Goal: Task Accomplishment & Management: Use online tool/utility

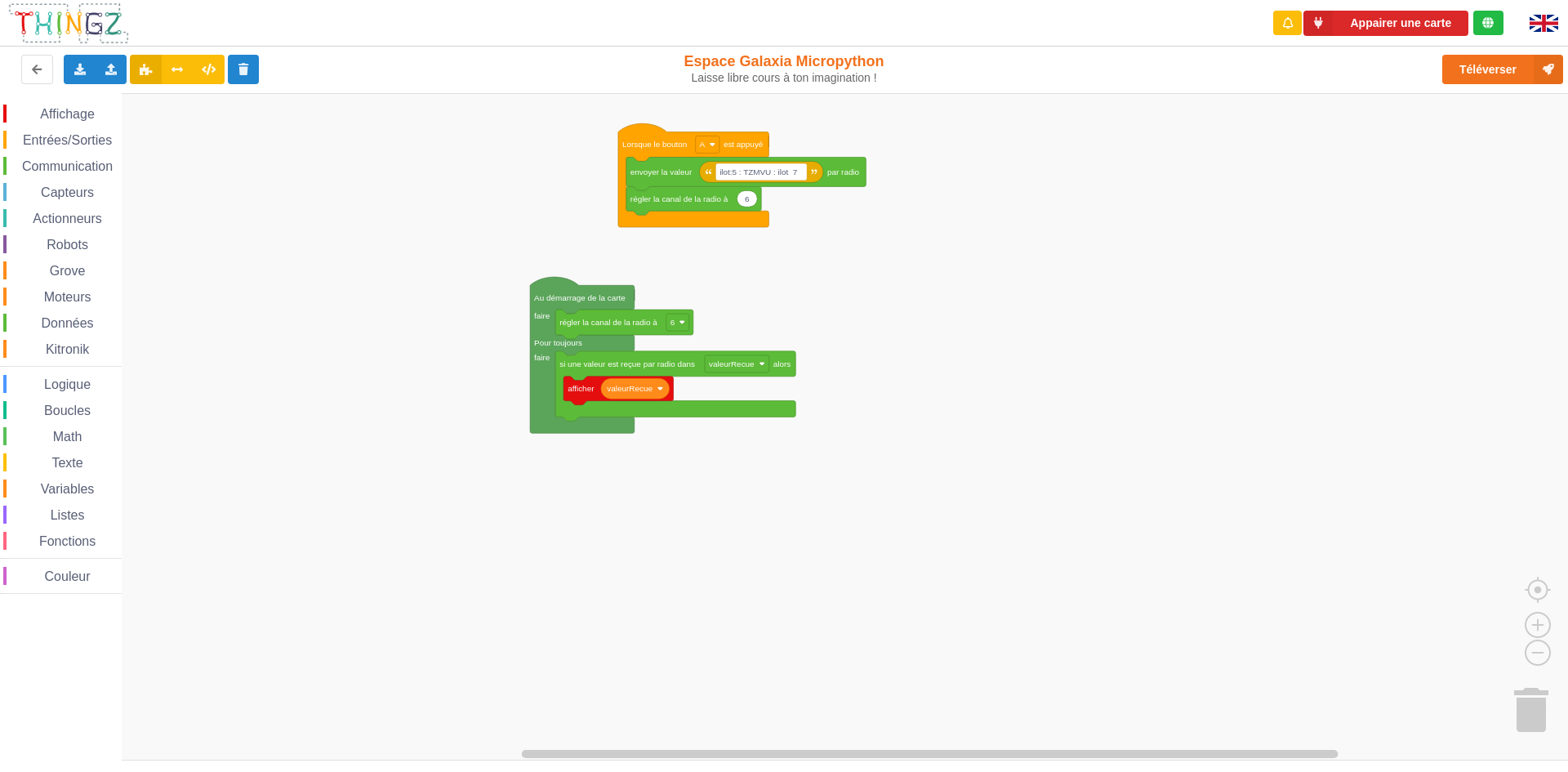
click at [1088, 273] on rect "Espace de travail de Blocky" at bounding box center [789, 426] width 1579 height 667
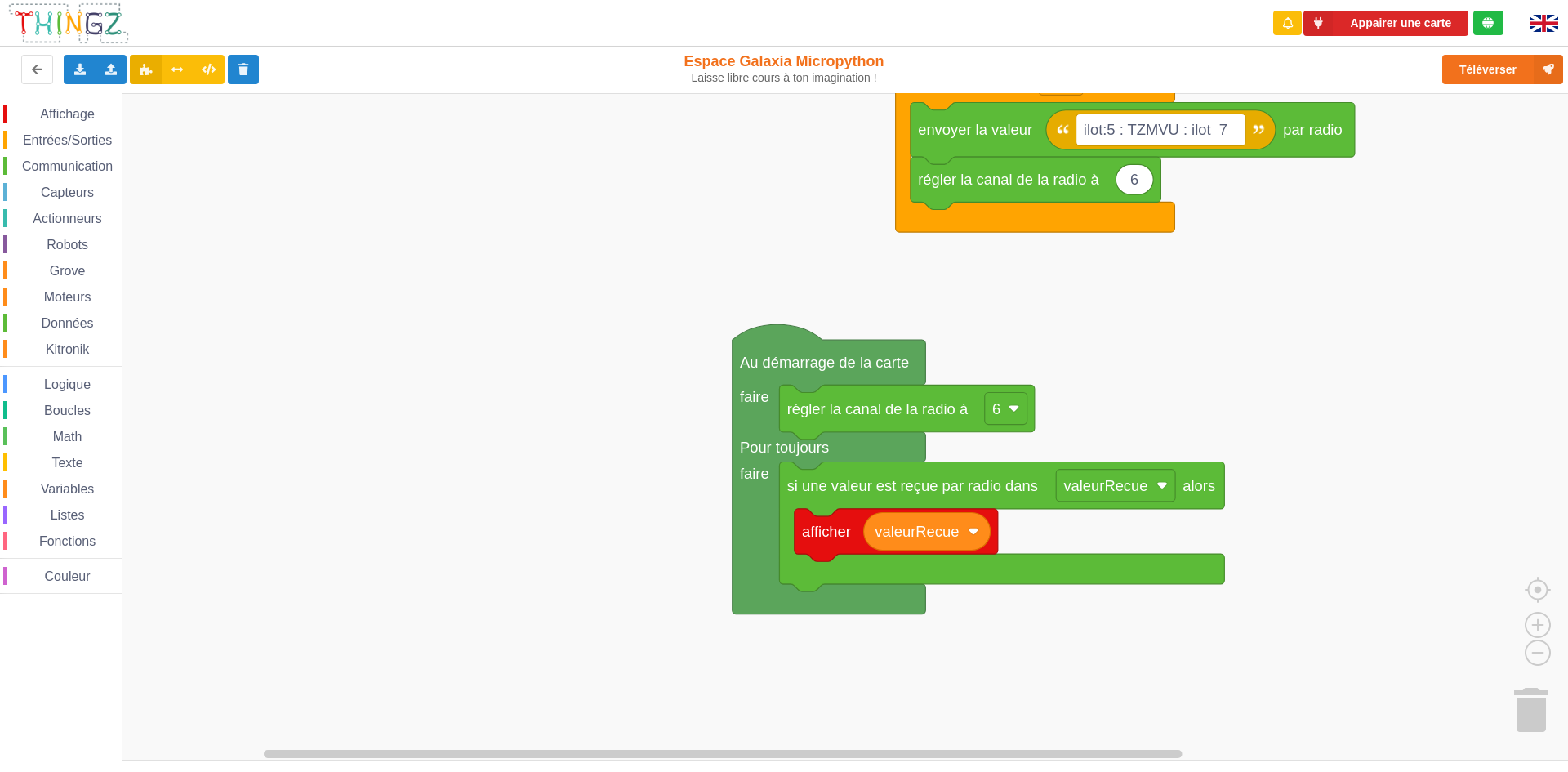
click at [1420, 255] on div "Affichage Entrées/Sorties Communication Capteurs Actionneurs Robots Grove Moteu…" at bounding box center [789, 426] width 1579 height 667
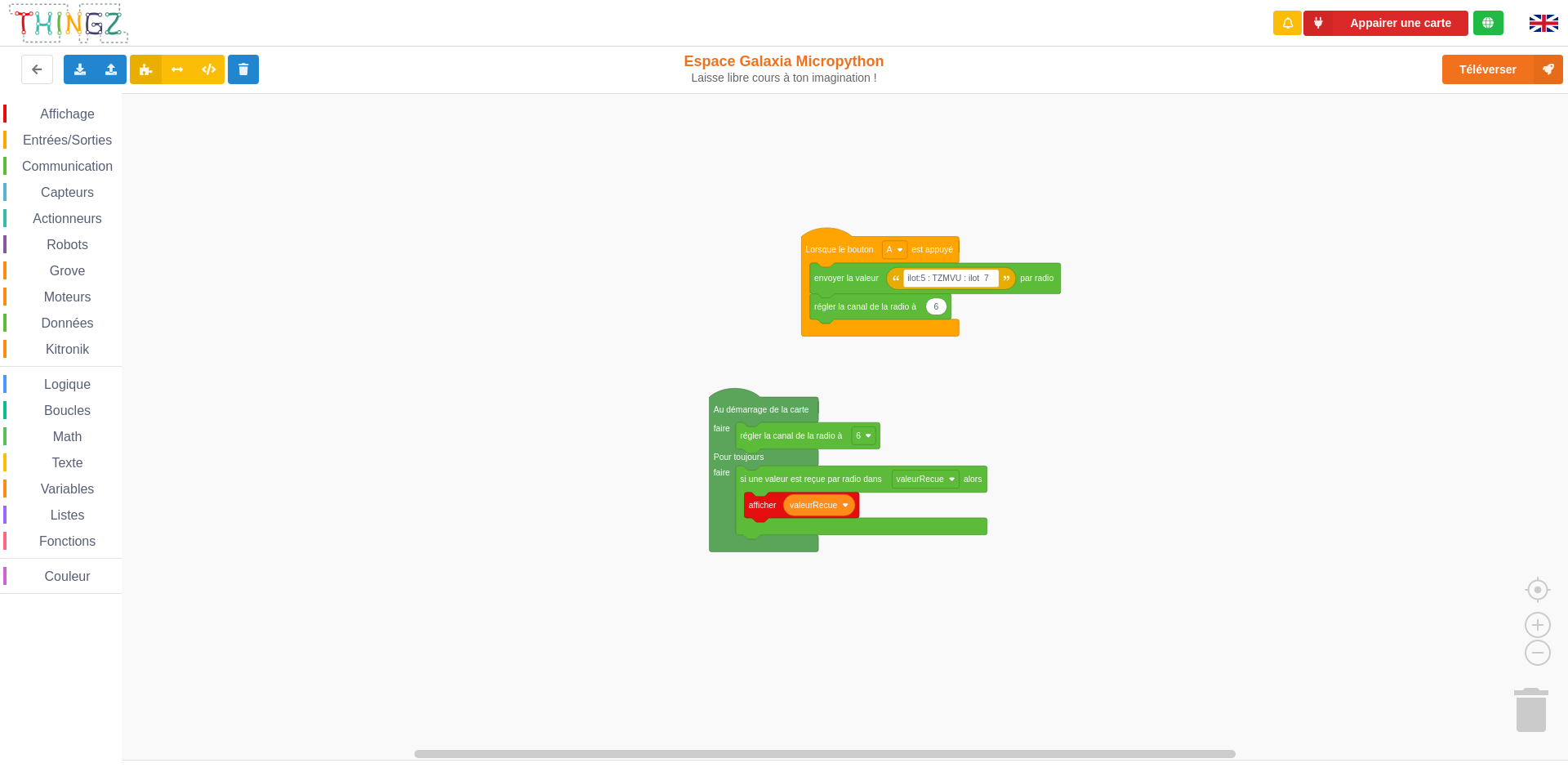
click at [1100, 392] on div "Affichage Entrées/Sorties Communication Capteurs Actionneurs Robots Grove Moteu…" at bounding box center [789, 426] width 1579 height 667
click at [925, 274] on text "ilot:5 : TZMVU : ilot 7" at bounding box center [947, 278] width 82 height 9
click at [925, 274] on input "ilot:5 : TZMVU : ilot 7" at bounding box center [950, 278] width 96 height 18
click at [931, 285] on input "ilot:5 : TZMVU : ilot 7" at bounding box center [950, 278] width 96 height 18
click at [988, 278] on input "ilot3 : TZMVU : ilot 7" at bounding box center [949, 278] width 93 height 18
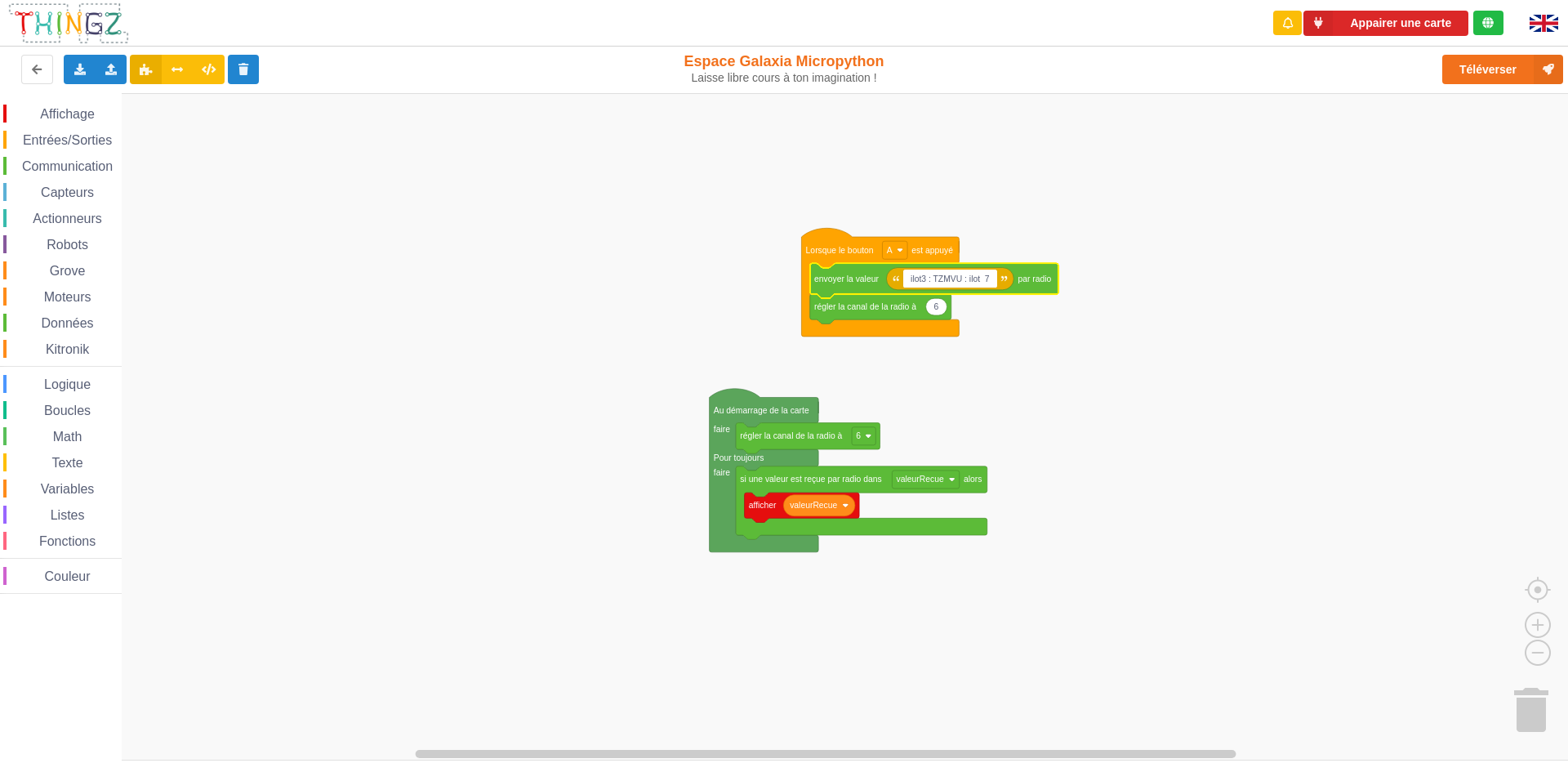
click at [988, 278] on input "ilot3 : TZMVU : ilot 7" at bounding box center [949, 278] width 93 height 18
click at [992, 277] on input "ilot3 : TZMVU : ilot 7" at bounding box center [949, 278] width 93 height 18
click at [983, 278] on input "ilot3 : TZMVU : ilot 5" at bounding box center [949, 278] width 93 height 18
type input "ilot3 : TZMVU : ilot 5"
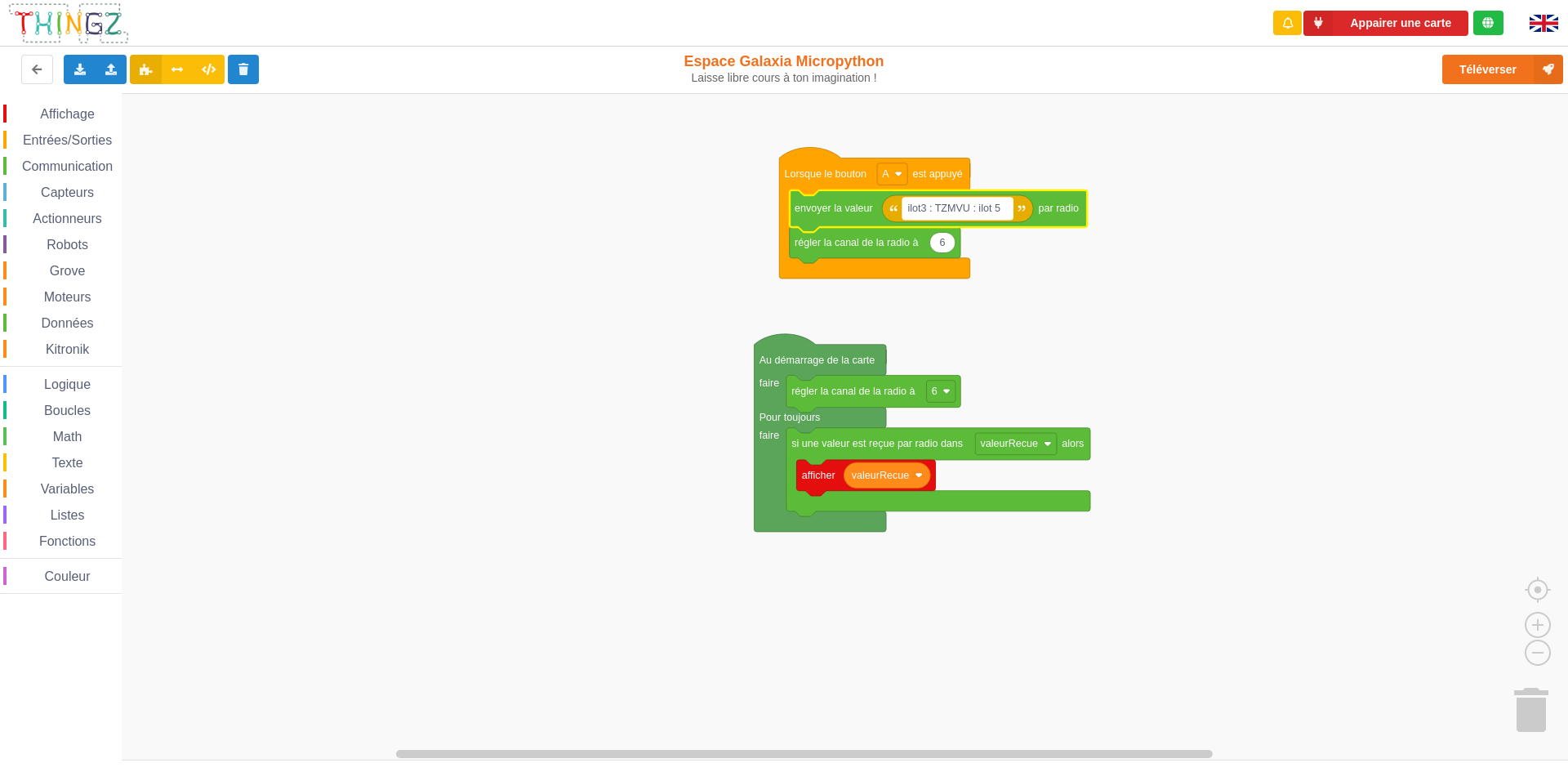
click at [964, 207] on text "ilot3 : TZMVU : ilot 5" at bounding box center [953, 208] width 93 height 12
click at [973, 208] on input "ilot3 : TZMVU : ilot 5" at bounding box center [957, 208] width 110 height 22
drag, startPoint x: 973, startPoint y: 208, endPoint x: 955, endPoint y: 212, distance: 18.4
click at [955, 212] on input "ilot3 : TZMVU : ilot 5" at bounding box center [957, 208] width 110 height 22
drag, startPoint x: 930, startPoint y: 206, endPoint x: 925, endPoint y: 218, distance: 13.0
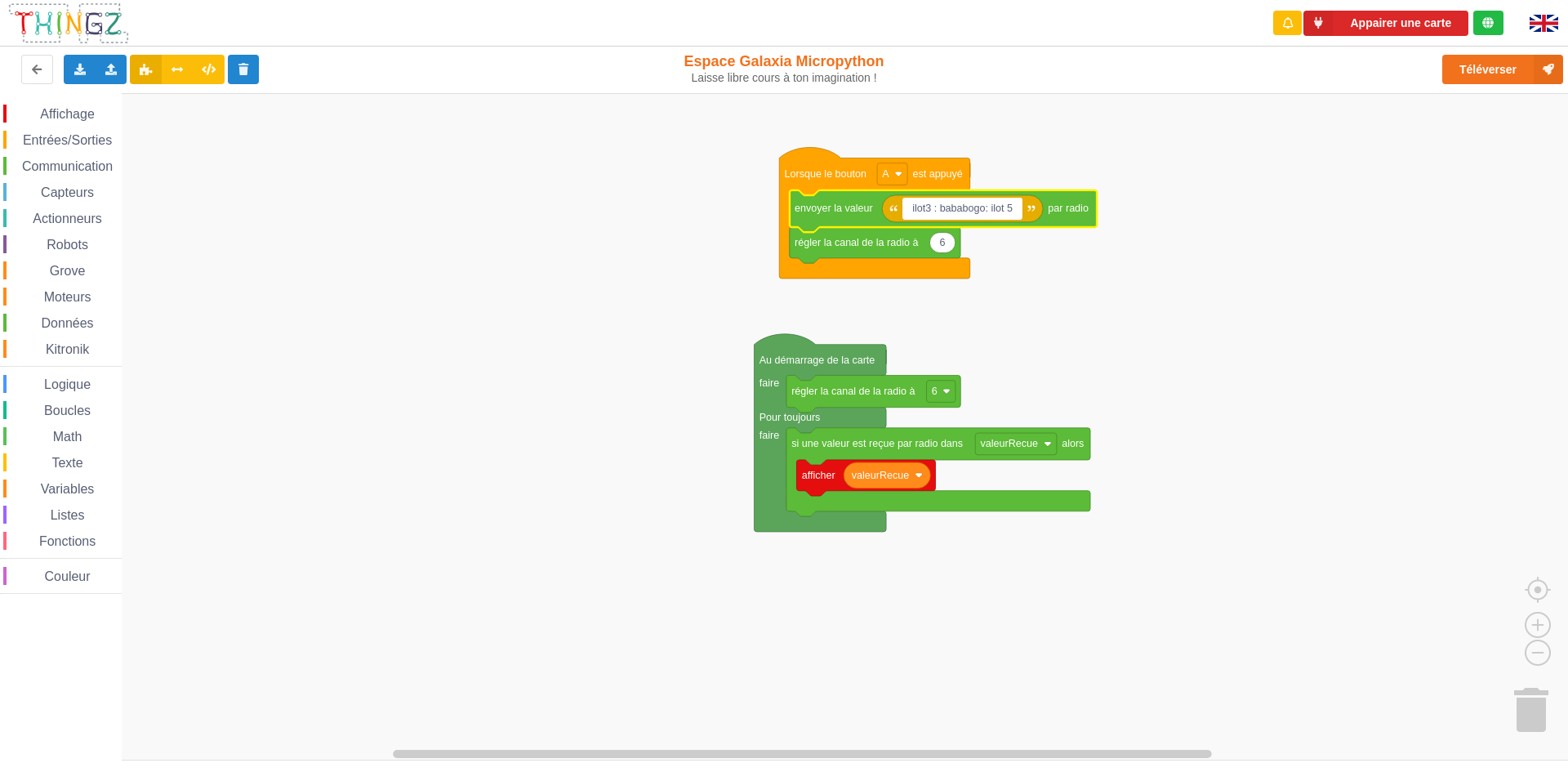
click at [925, 218] on input "ilot3 : bababogo: ilot 5" at bounding box center [962, 208] width 120 height 22
click at [1009, 208] on input "ilot5 : bababogo: ilot 5" at bounding box center [962, 208] width 120 height 22
type input "ilot5 : bababogo: ilot 3"
click at [1101, 243] on rect "Espace de travail de Blocky" at bounding box center [789, 426] width 1579 height 667
click at [970, 209] on text "ilot5 : bababogo: ilot 3" at bounding box center [957, 208] width 101 height 12
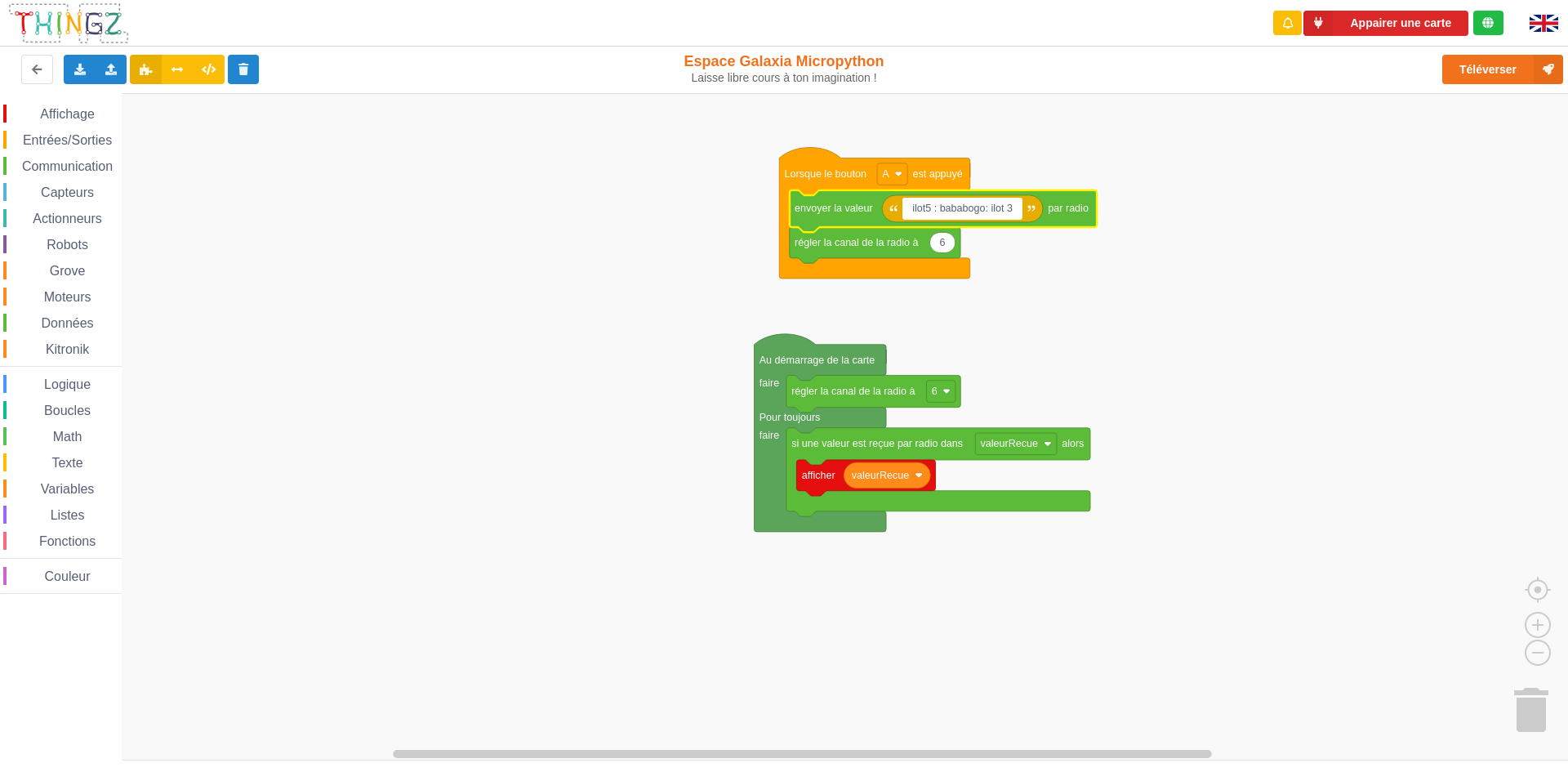
click at [979, 210] on input "ilot5 : bababogo: ilot 3" at bounding box center [962, 208] width 120 height 22
drag, startPoint x: 983, startPoint y: 210, endPoint x: 939, endPoint y: 215, distance: 44.3
click at [939, 215] on input "ilot5 : bababogo: ilot 3" at bounding box center [962, 208] width 120 height 22
drag, startPoint x: 974, startPoint y: 207, endPoint x: 940, endPoint y: 207, distance: 34.0
click at [940, 207] on input "ilot5 : bonjour : ilot 3" at bounding box center [957, 208] width 111 height 22
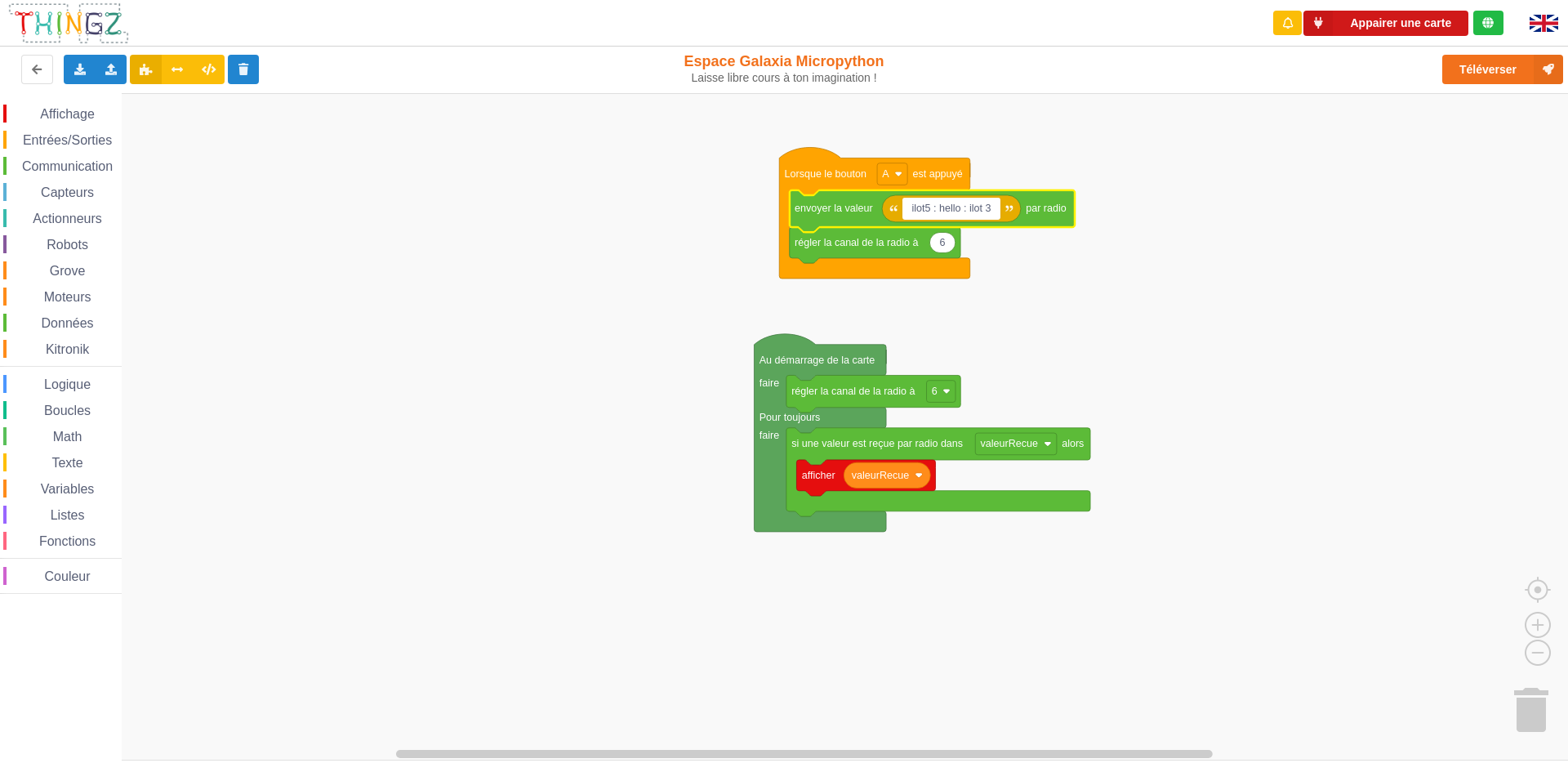
type input "ilot5 : hello : ilot 3"
click at [1398, 18] on button "Appairer une carte" at bounding box center [1385, 24] width 165 height 26
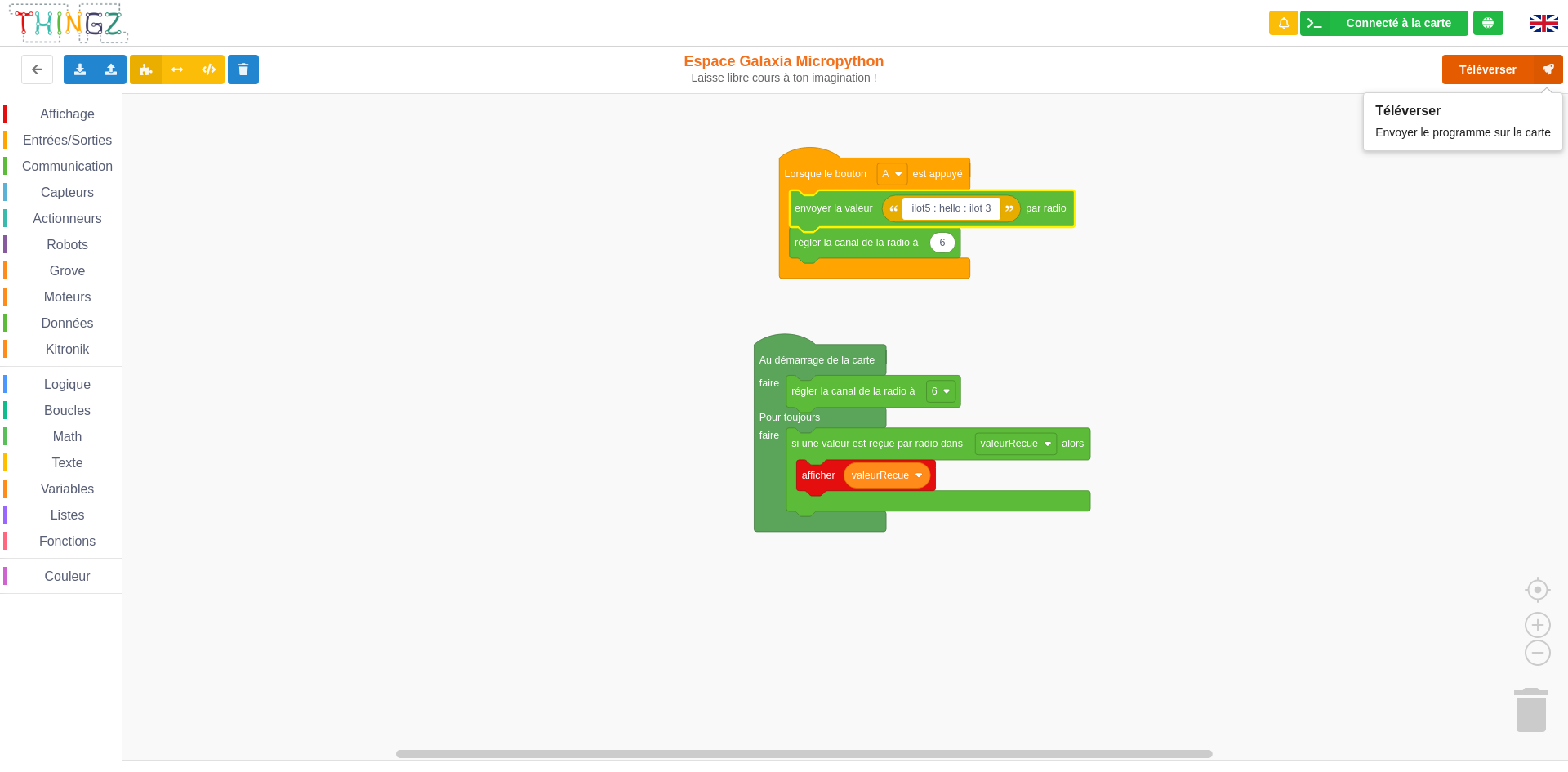
click at [1480, 71] on button "Téléverser" at bounding box center [1502, 70] width 121 height 30
click at [1528, 57] on button "Téléverser" at bounding box center [1502, 70] width 121 height 30
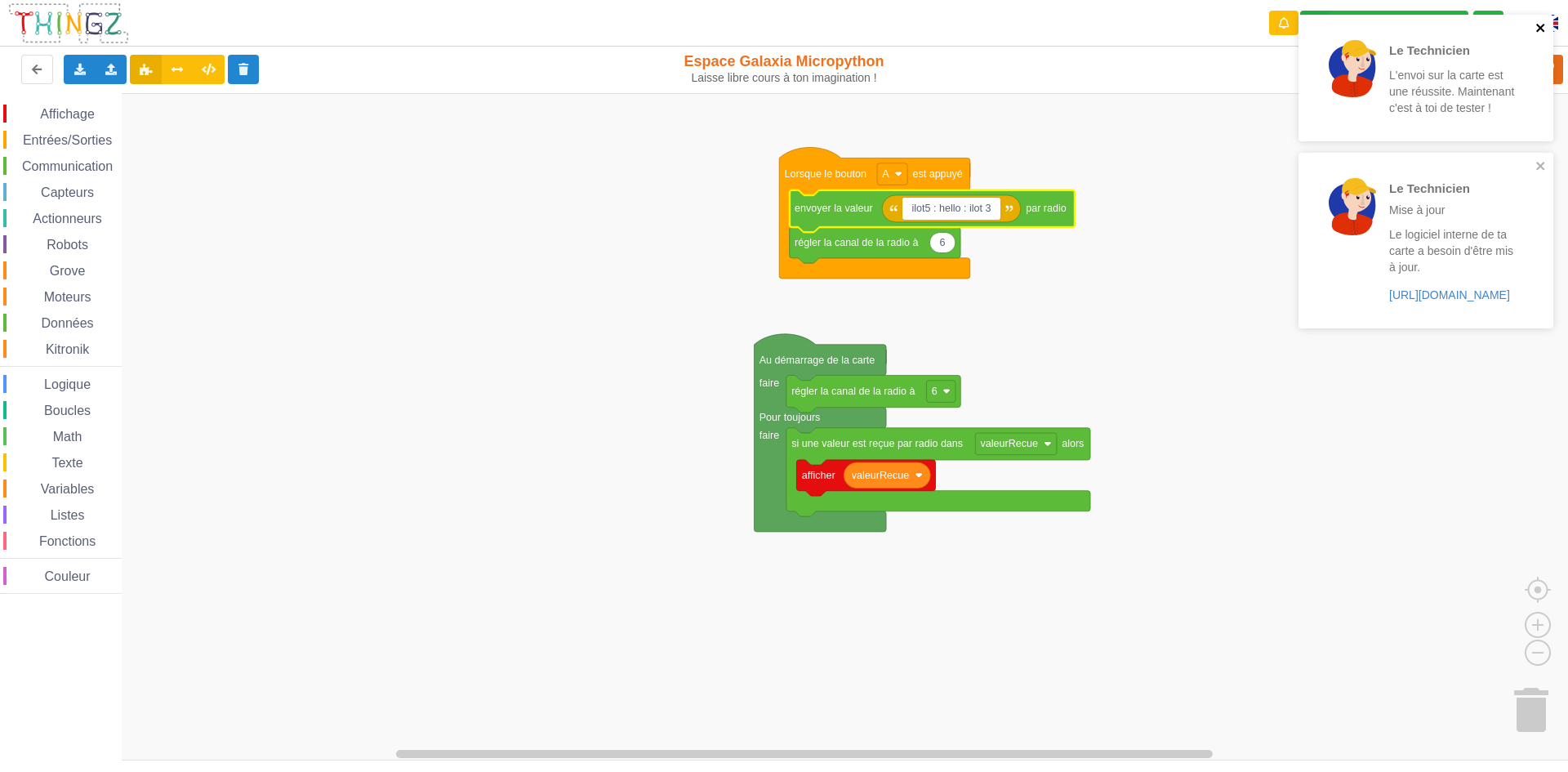
click at [1542, 29] on icon "close" at bounding box center [1540, 28] width 12 height 13
click at [1539, 31] on icon "close" at bounding box center [1540, 28] width 12 height 13
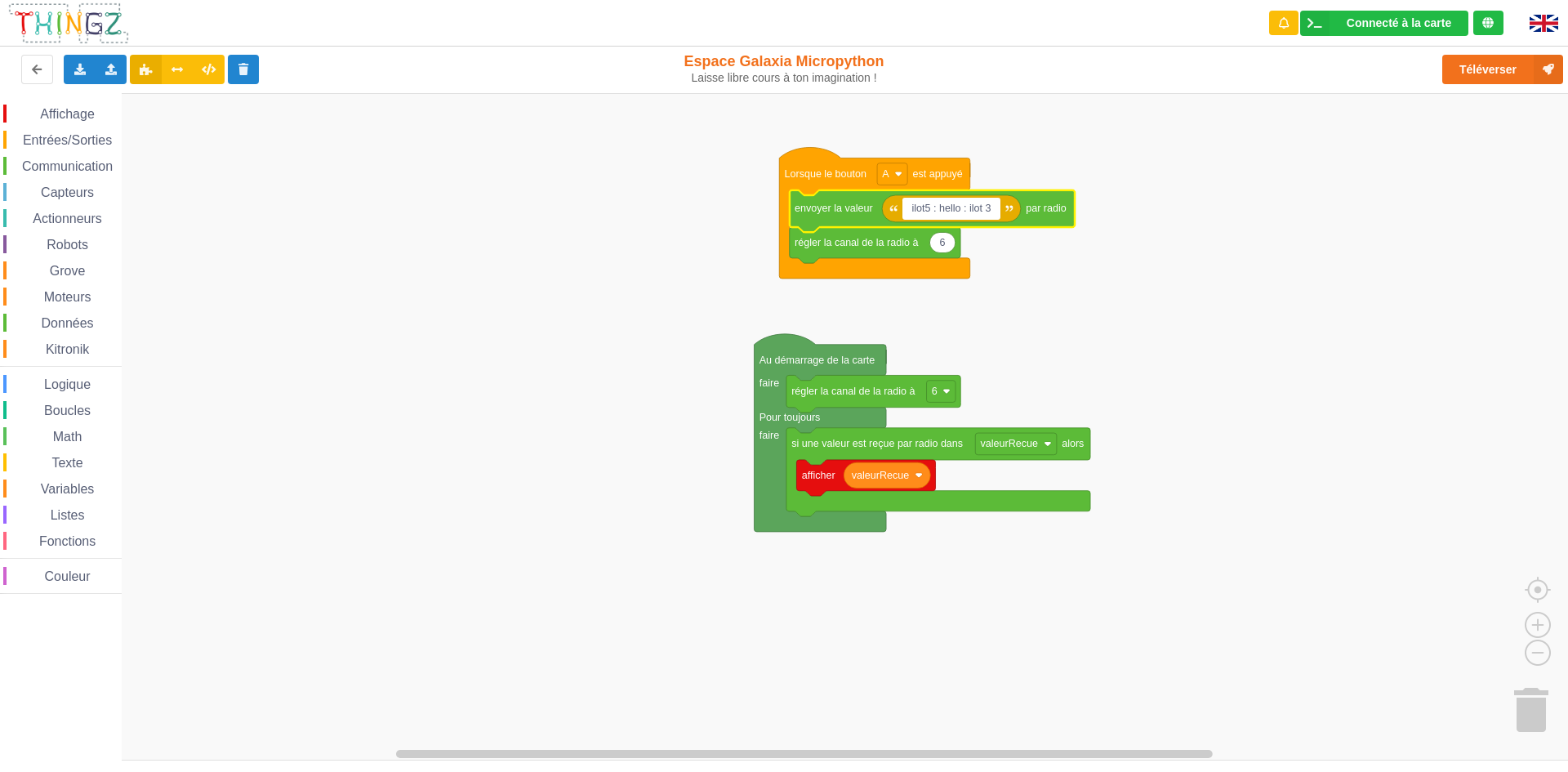
click at [1330, 12] on div "Le Technicien Mise à jour Le logiciel interne de ta carte a besoin d'être mis à…" at bounding box center [1425, 15] width 261 height 7
click at [1346, 19] on div "Connecté à la carte" at bounding box center [1398, 23] width 104 height 12
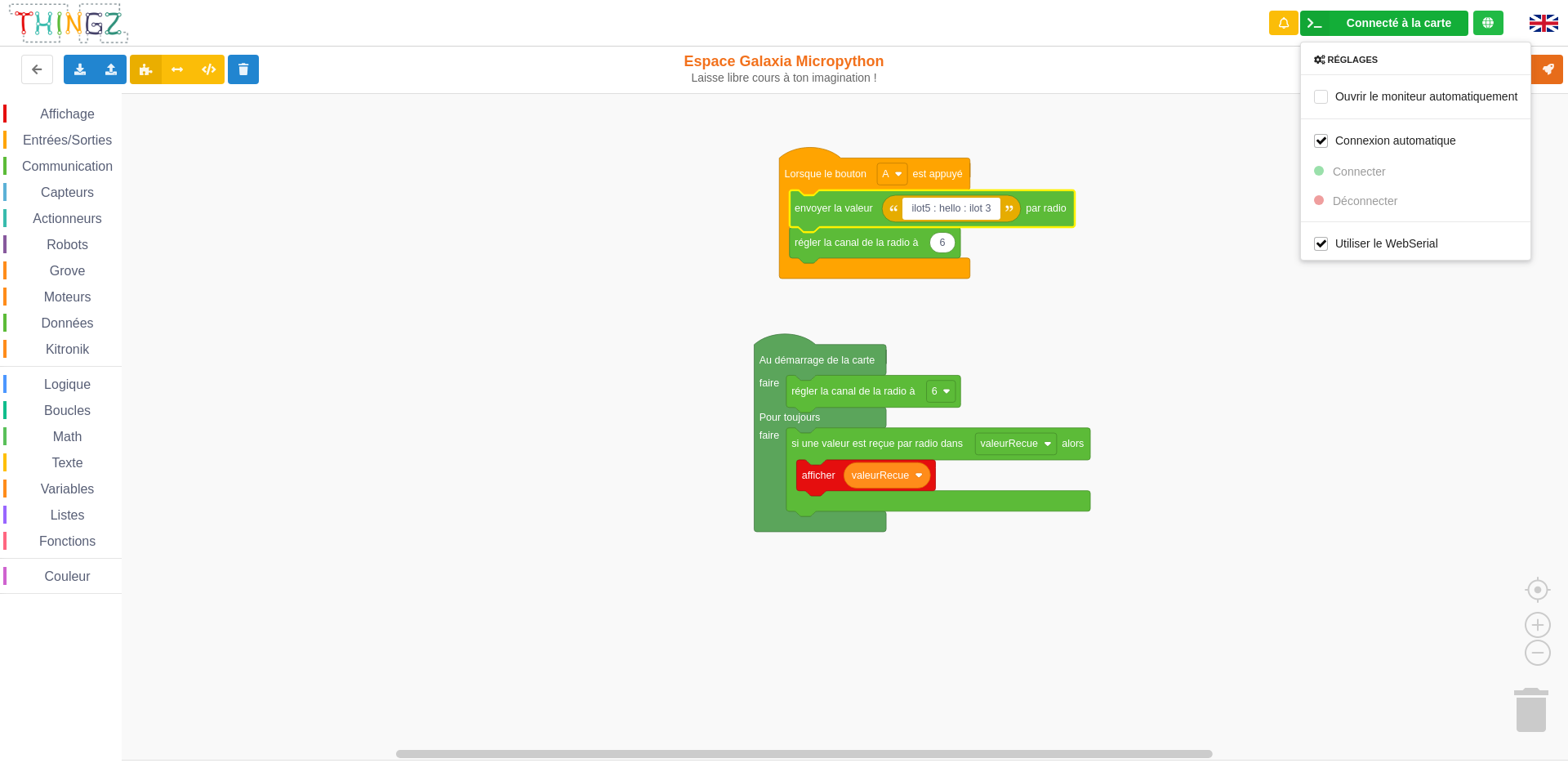
click at [1199, 227] on rect "Espace de travail de Blocky" at bounding box center [789, 426] width 1579 height 667
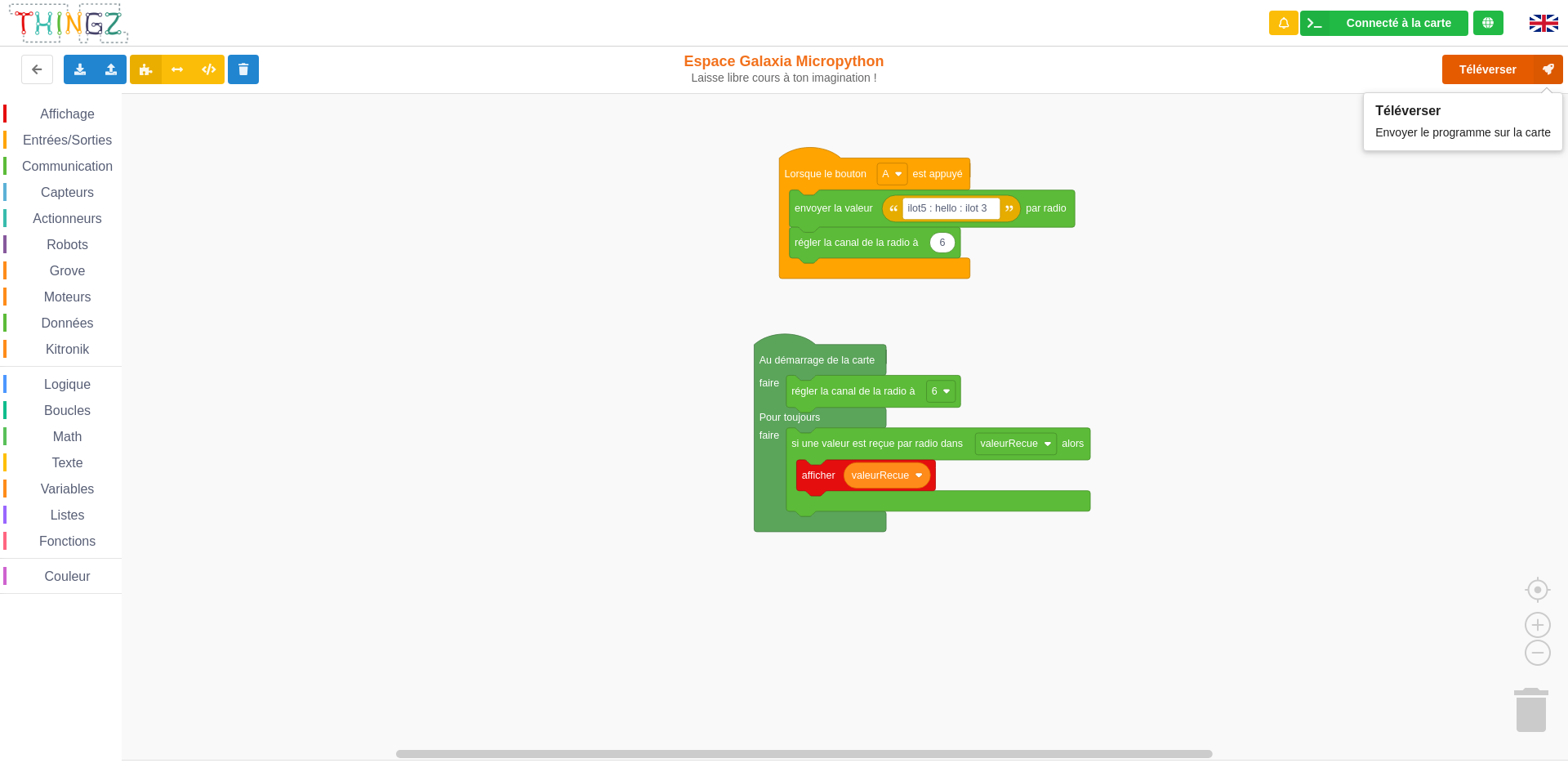
click at [1478, 71] on button "Téléverser" at bounding box center [1502, 70] width 121 height 30
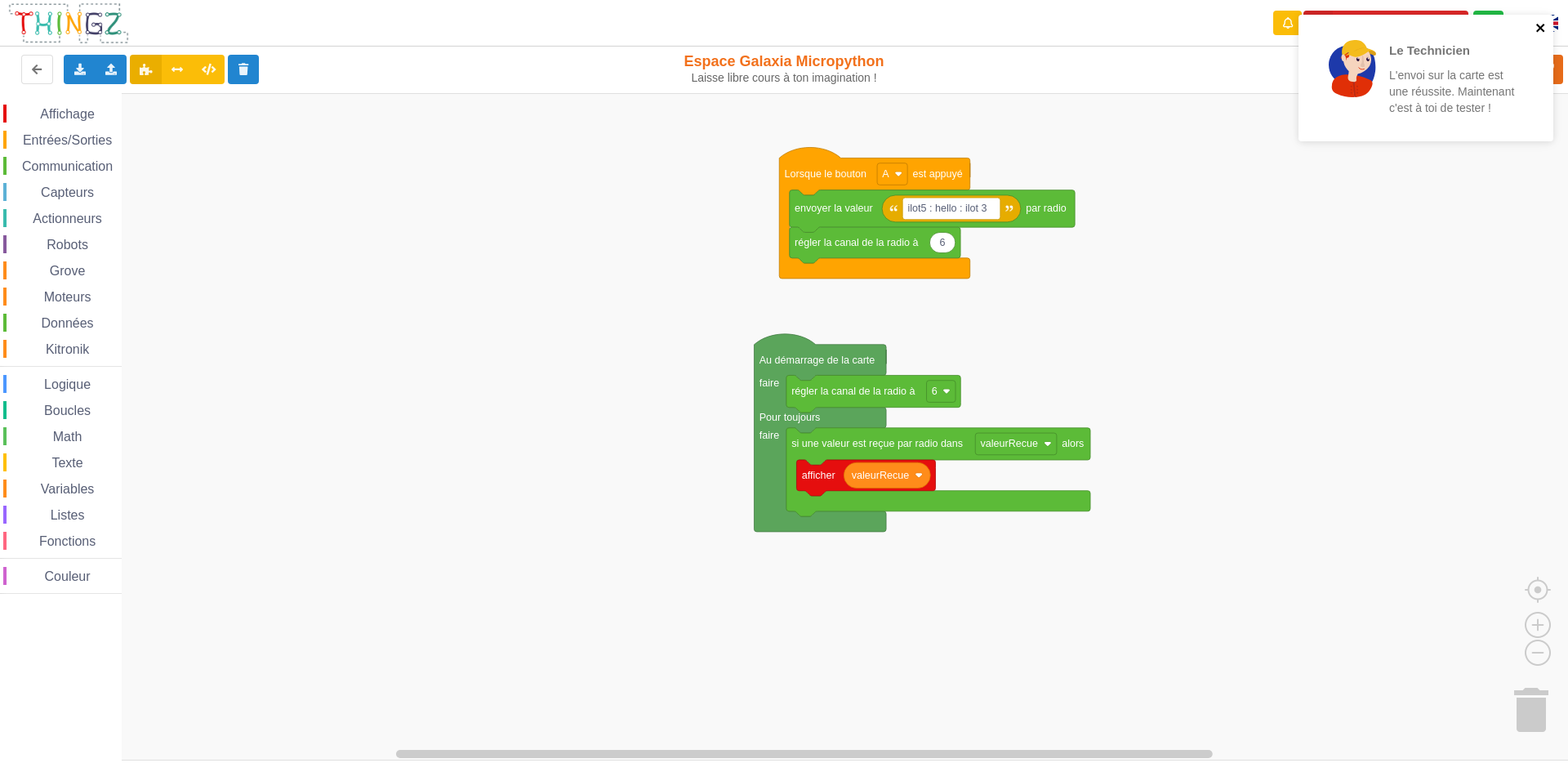
click at [1536, 26] on icon "close" at bounding box center [1539, 28] width 8 height 8
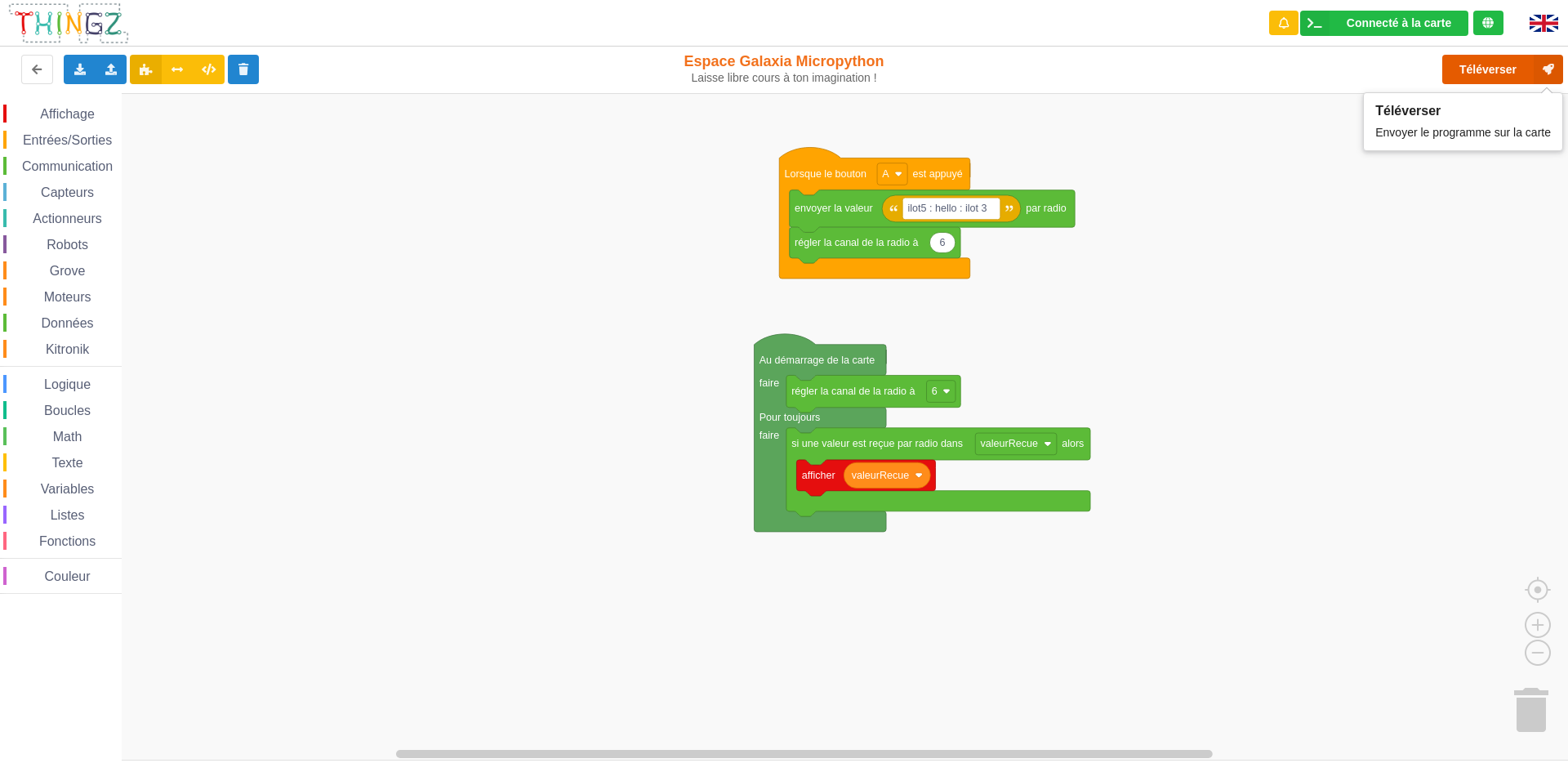
click at [1482, 64] on button "Téléverser" at bounding box center [1502, 70] width 121 height 30
click at [1501, 77] on button "Téléverser" at bounding box center [1502, 70] width 121 height 30
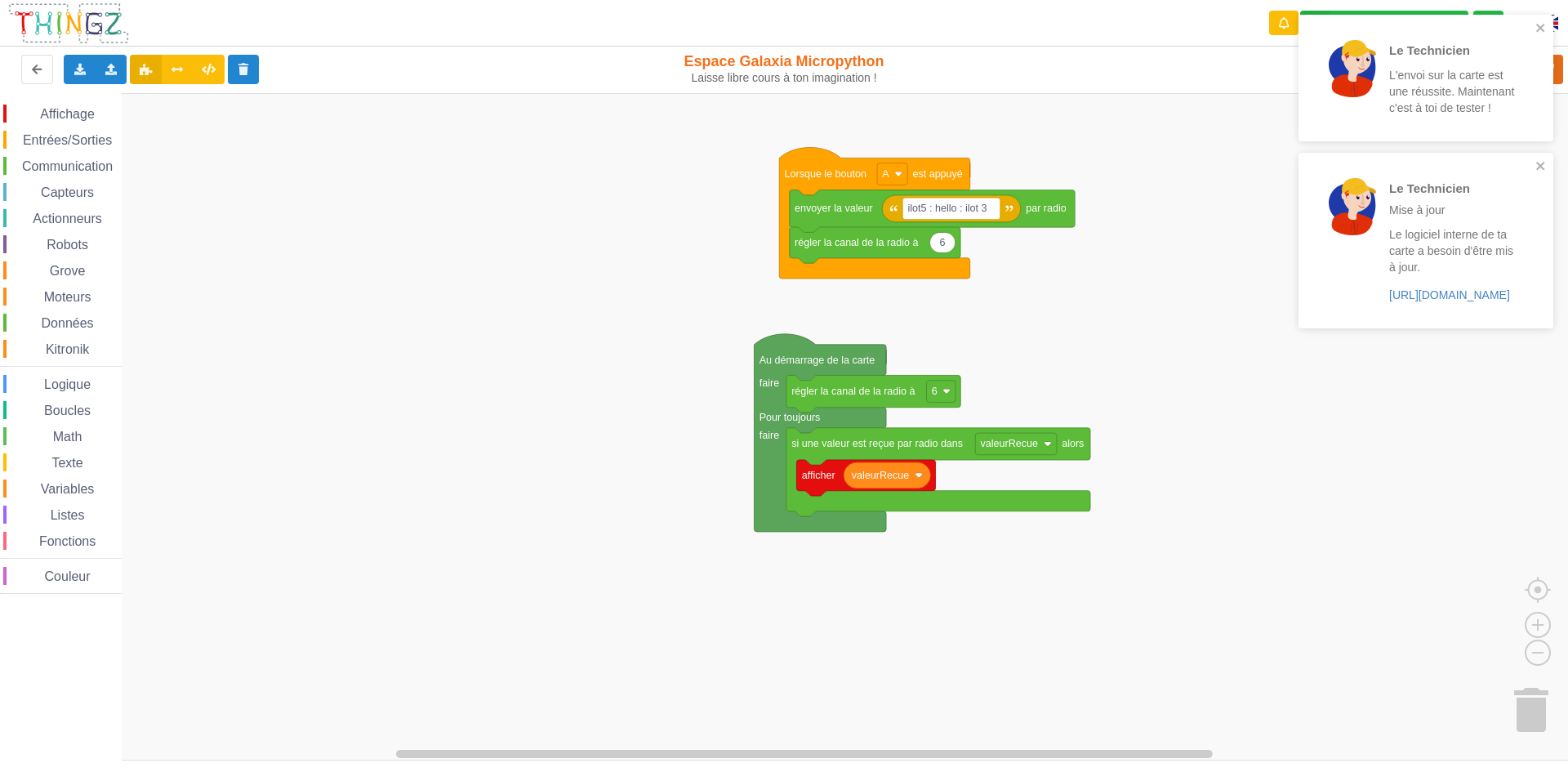
click at [1130, 308] on rect "Espace de travail de Blocky" at bounding box center [789, 426] width 1579 height 667
click at [1086, 304] on rect "Espace de travail de Blocky" at bounding box center [789, 426] width 1579 height 667
click at [1092, 304] on div "Affichage Entrées/Sorties Communication Capteurs Actionneurs Robots Grove Moteu…" at bounding box center [789, 426] width 1579 height 667
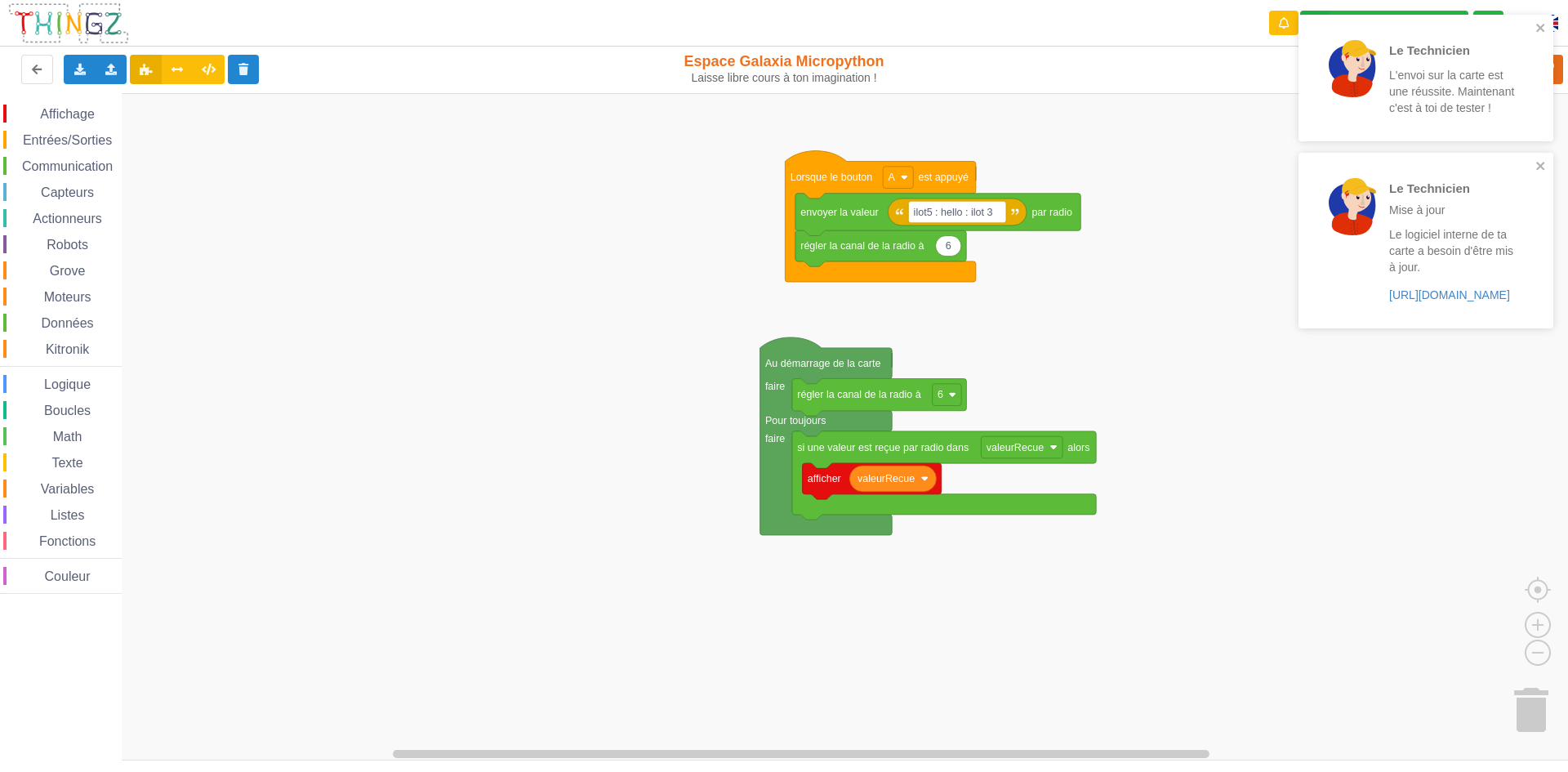
click at [1106, 310] on div "Affichage Entrées/Sorties Communication Capteurs Actionneurs Robots Grove Moteu…" at bounding box center [789, 426] width 1579 height 667
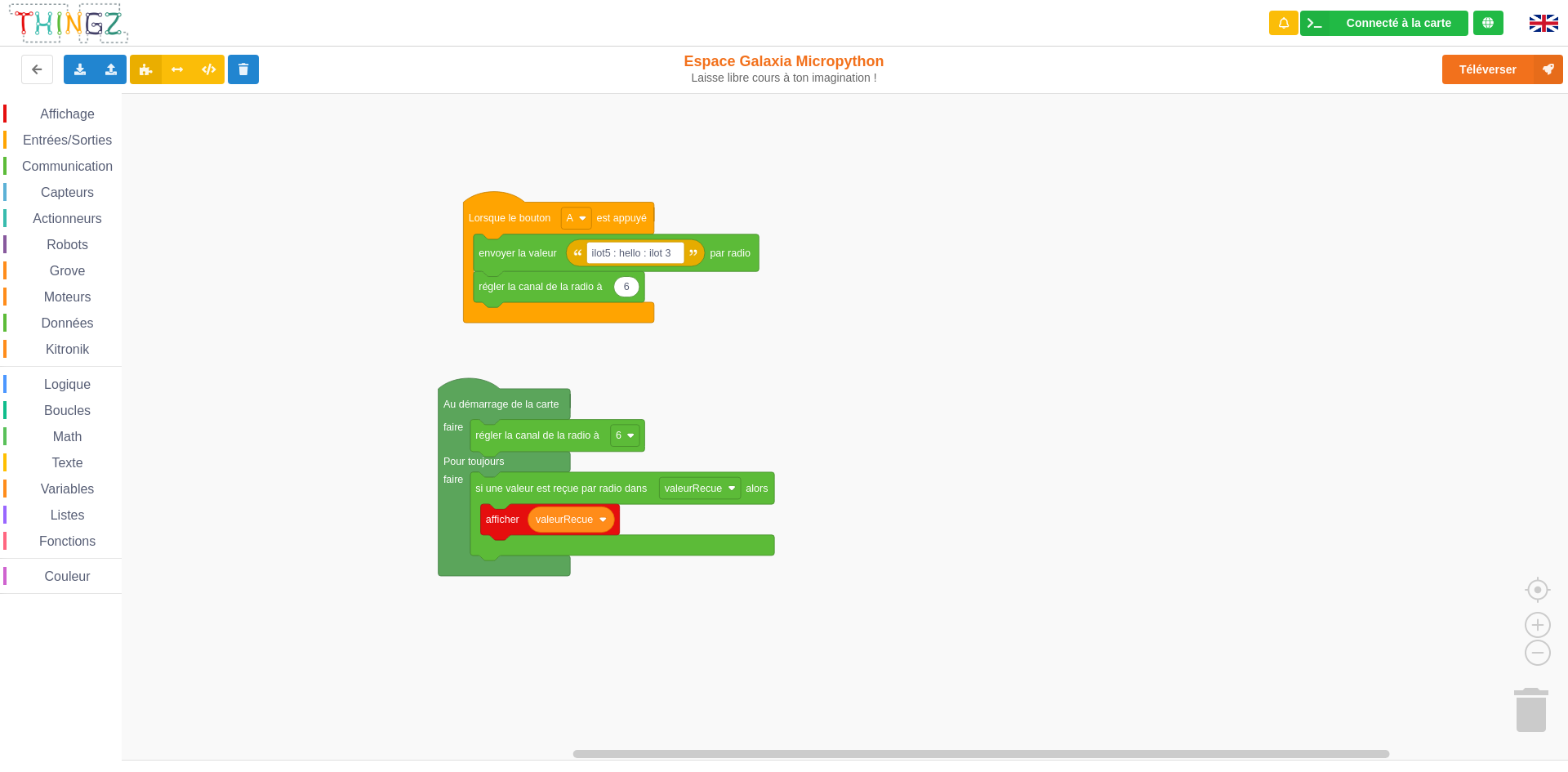
click at [774, 334] on div "Affichage Entrées/Sorties Communication Capteurs Actionneurs Robots Grove Moteu…" at bounding box center [789, 426] width 1579 height 667
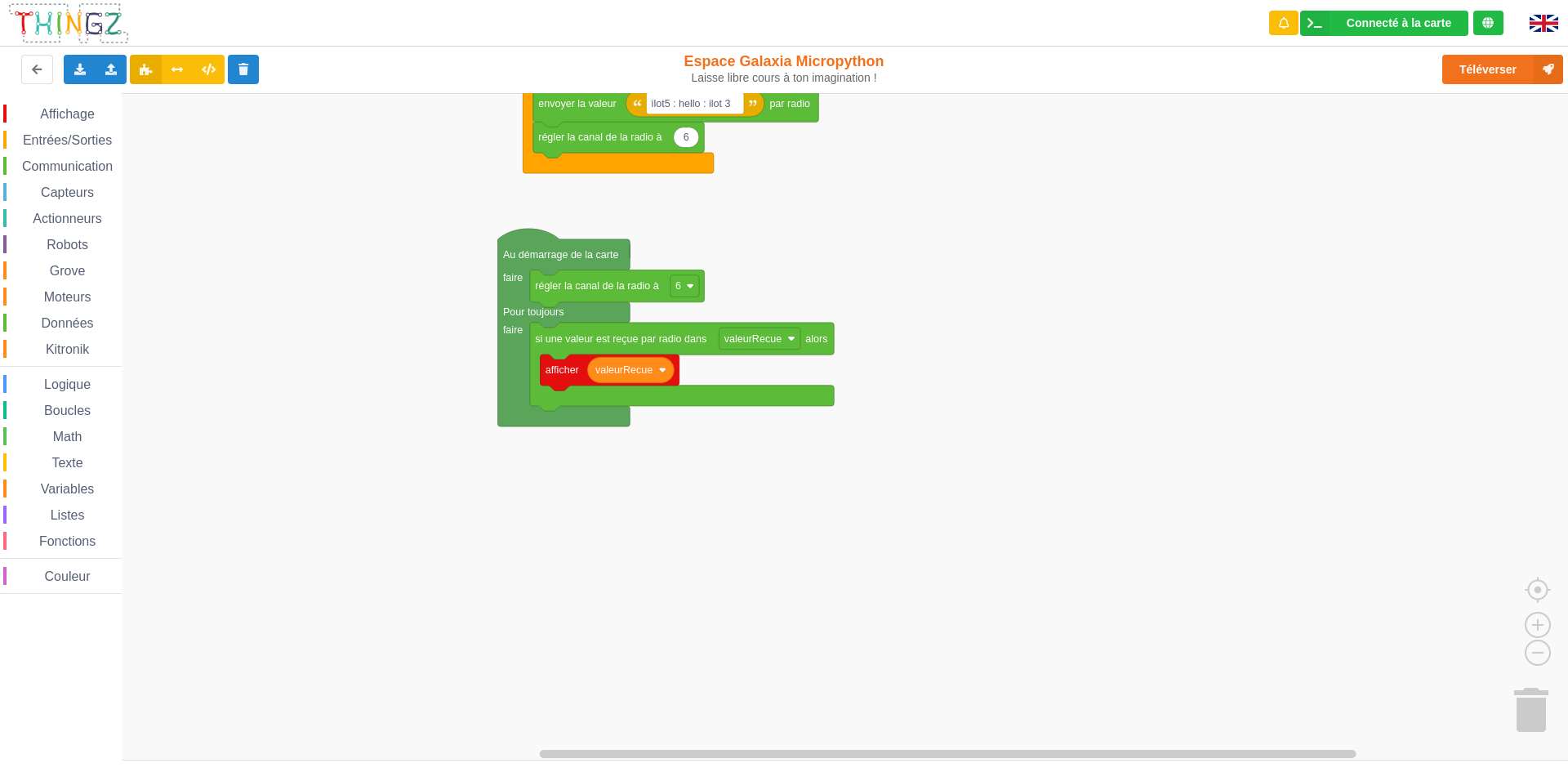
click at [1251, 611] on div "Affichage Entrées/Sorties Communication Capteurs Actionneurs Robots Grove Moteu…" at bounding box center [789, 426] width 1579 height 667
